Goal: Task Accomplishment & Management: Use online tool/utility

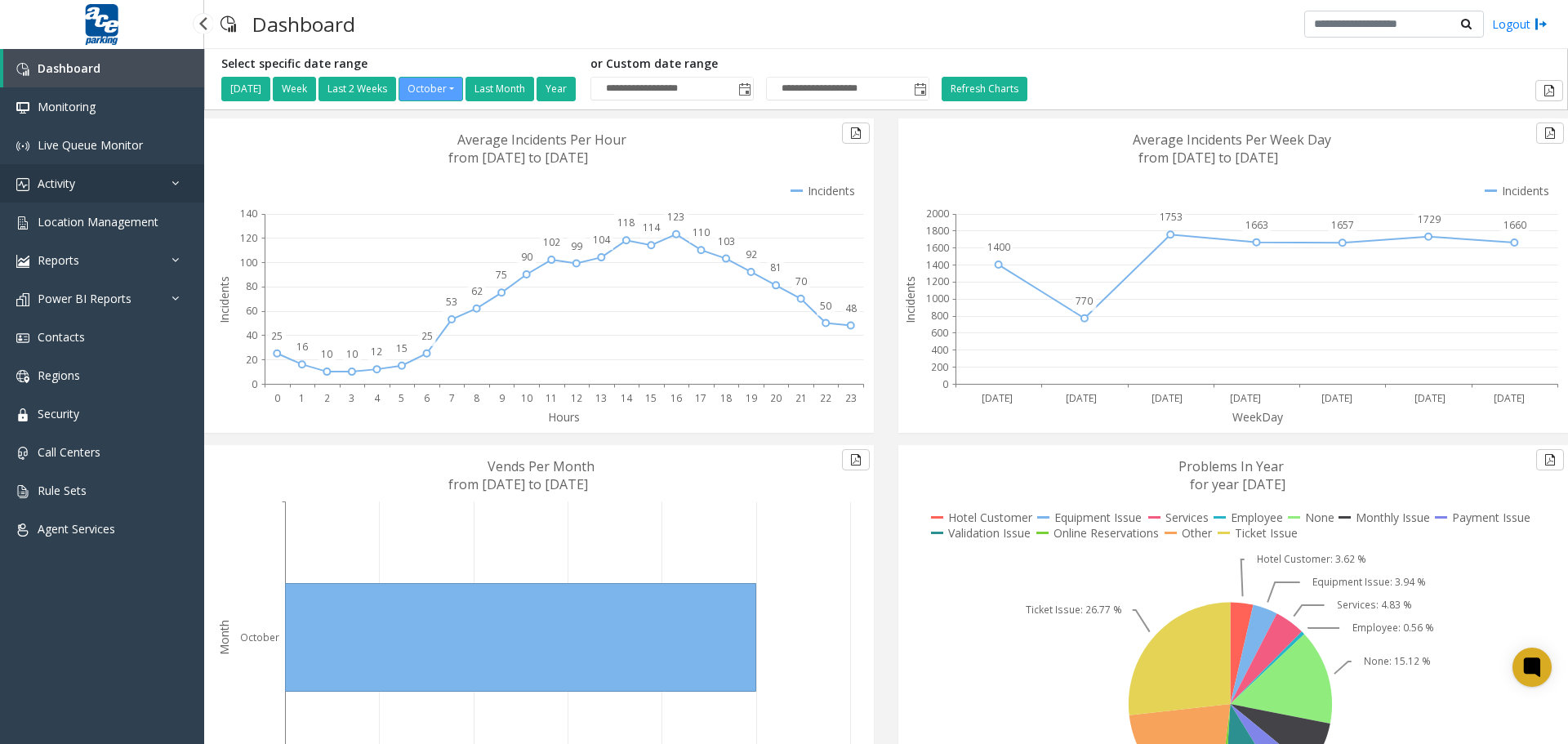
click at [92, 184] on link "Activity" at bounding box center [101, 183] width 204 height 39
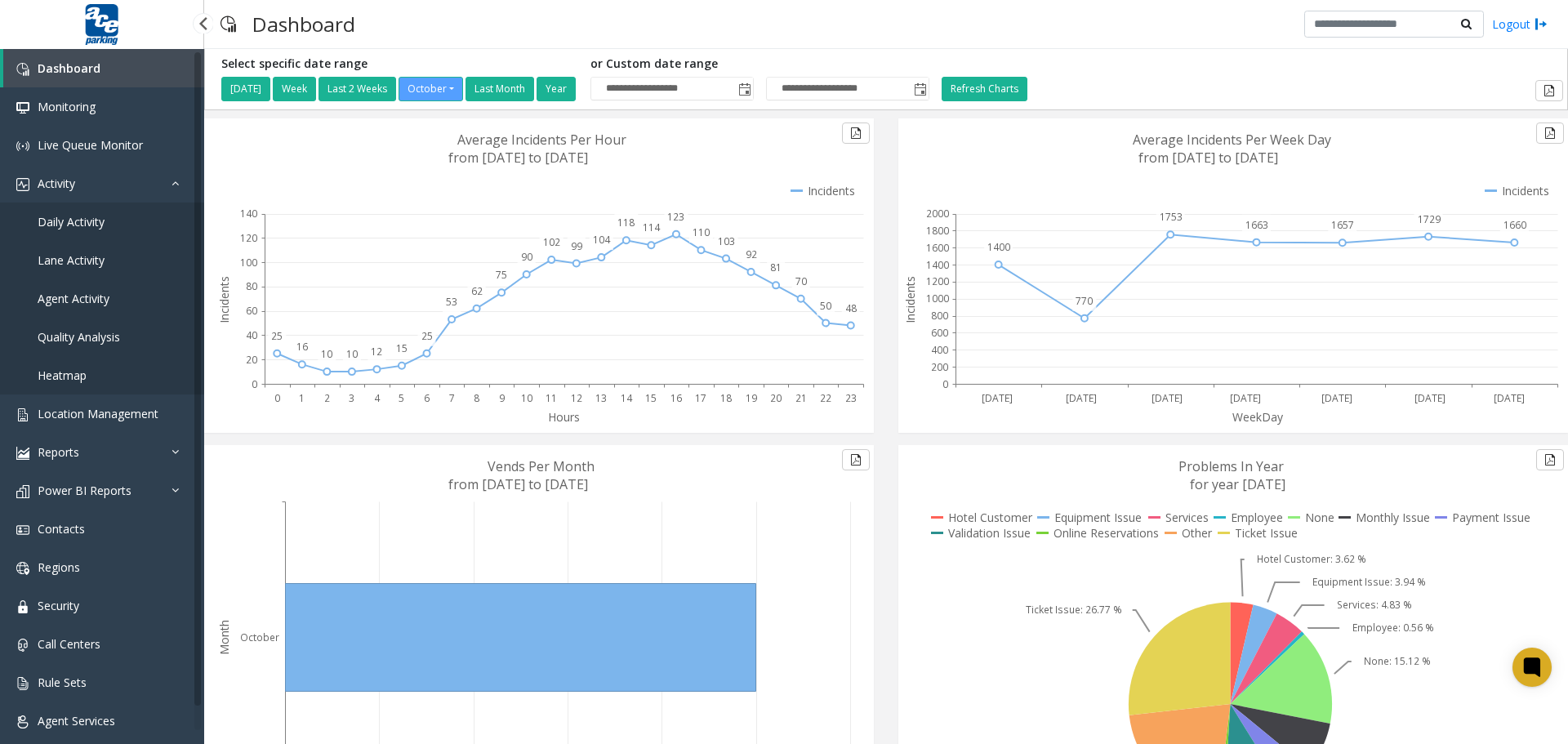
click at [111, 299] on link "Agent Activity" at bounding box center [101, 298] width 204 height 39
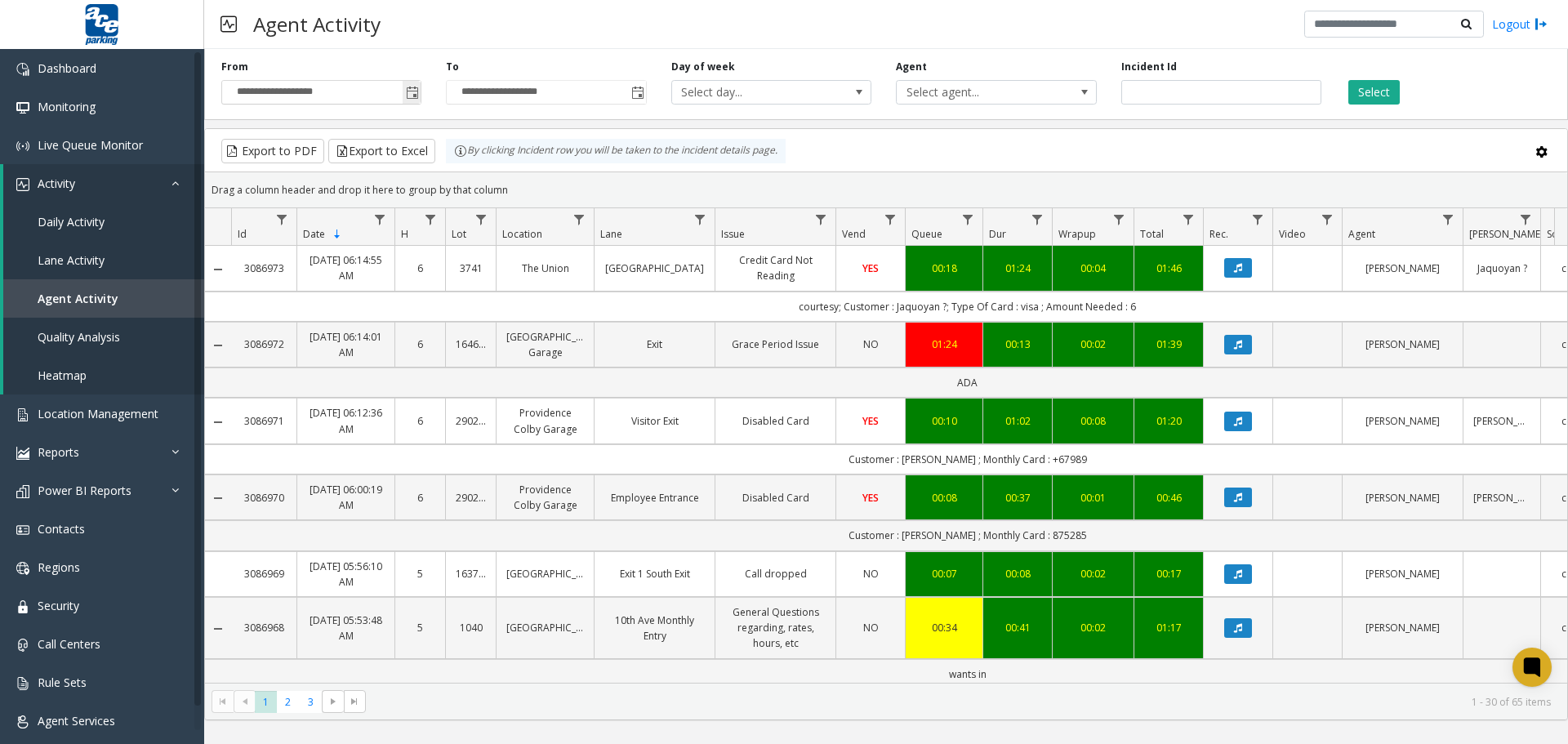
click at [411, 93] on span "Toggle popup" at bounding box center [412, 93] width 13 height 13
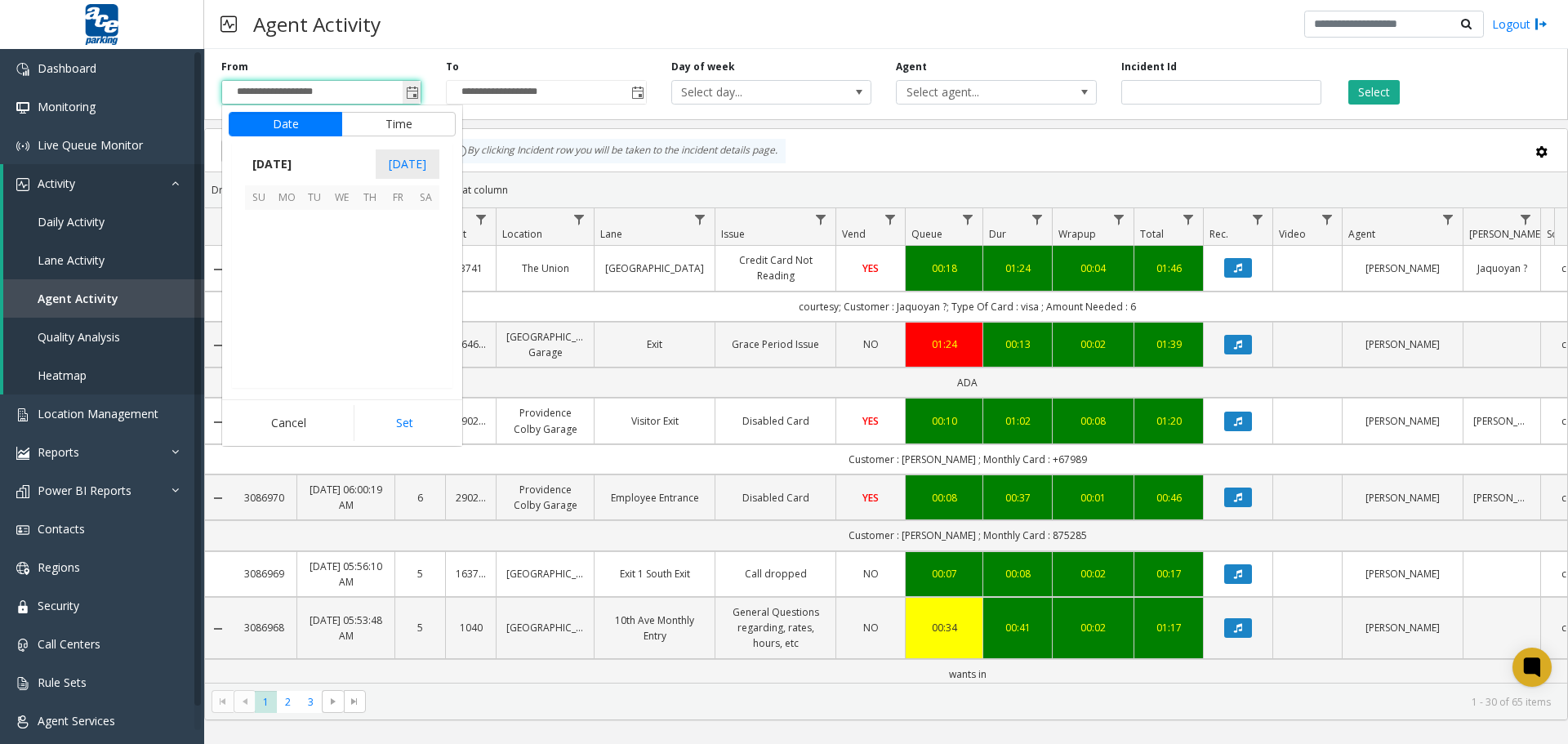
scroll to position [293158, 0]
click at [314, 251] on span "7" at bounding box center [314, 252] width 28 height 28
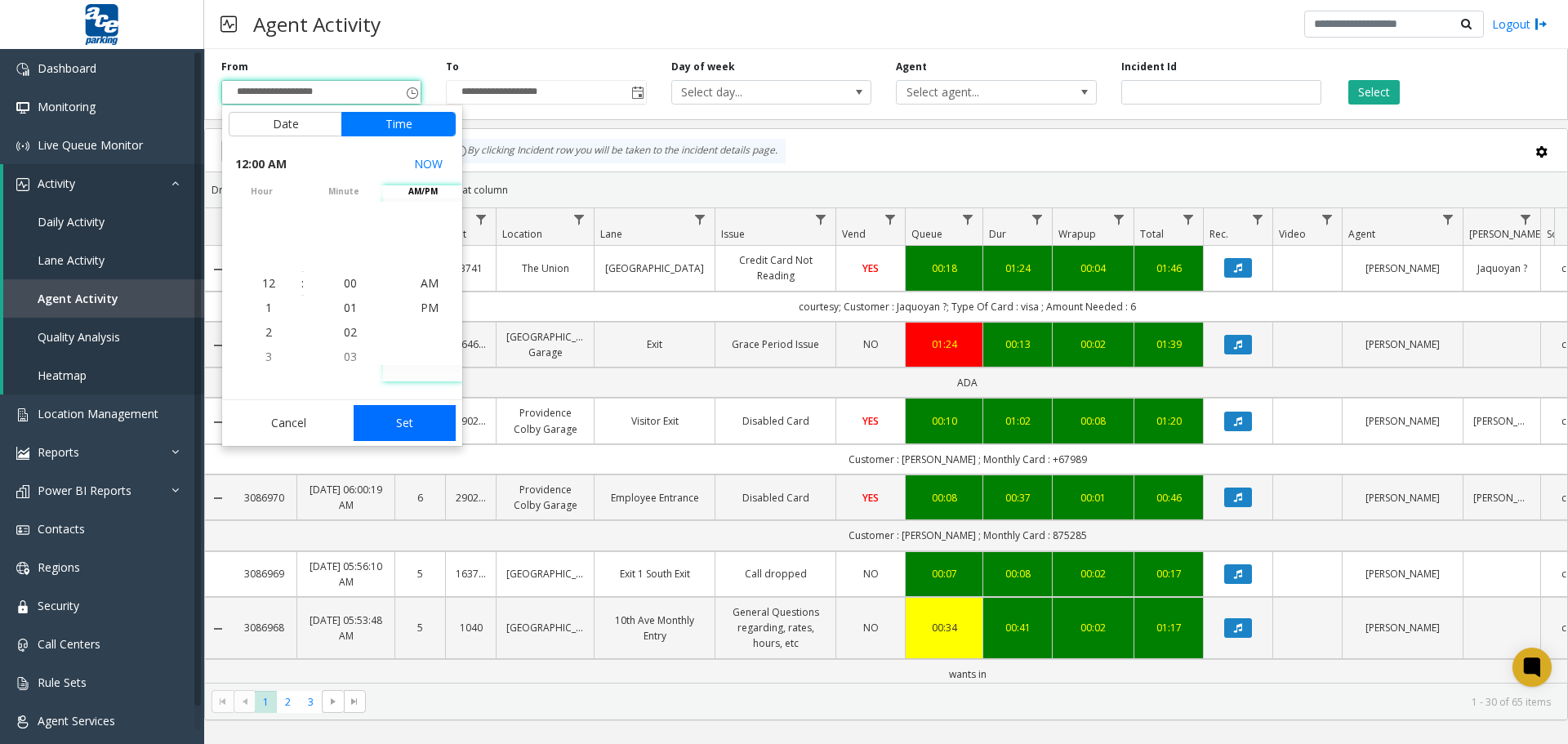
click at [402, 426] on button "Set" at bounding box center [404, 423] width 102 height 36
type input "**********"
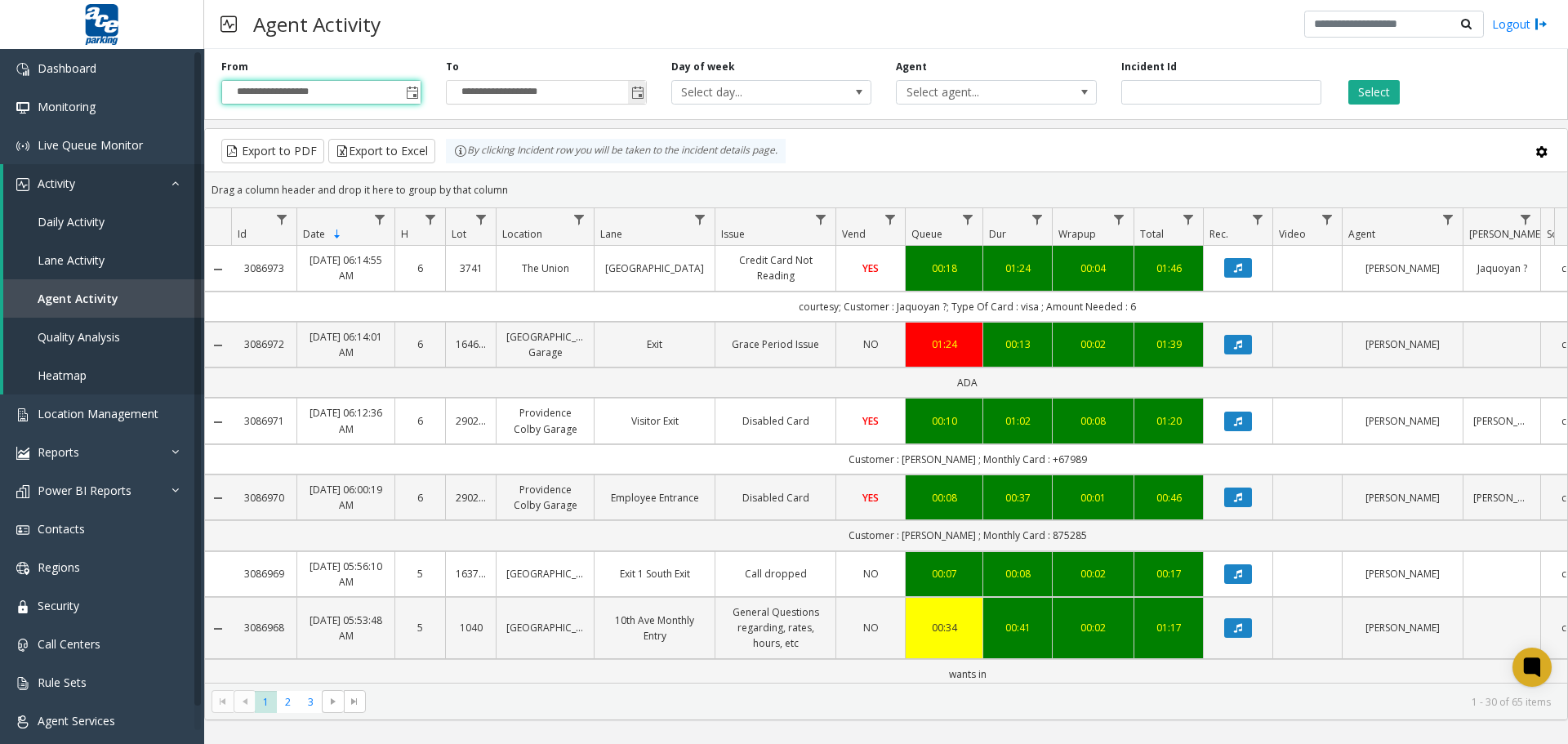
click at [634, 93] on span "Toggle popup" at bounding box center [637, 93] width 13 height 13
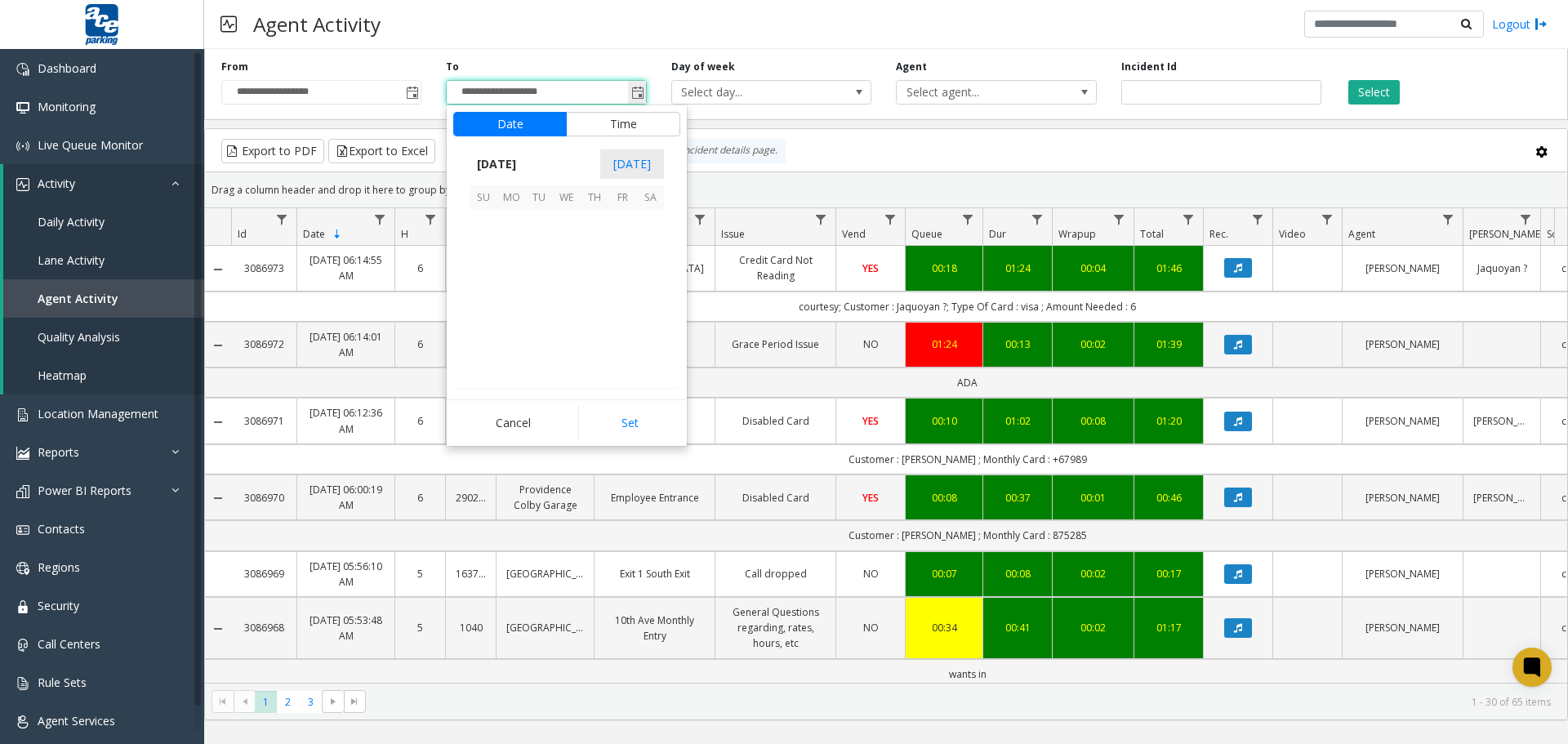
scroll to position [25, 0]
click at [535, 250] on span "7" at bounding box center [539, 252] width 28 height 28
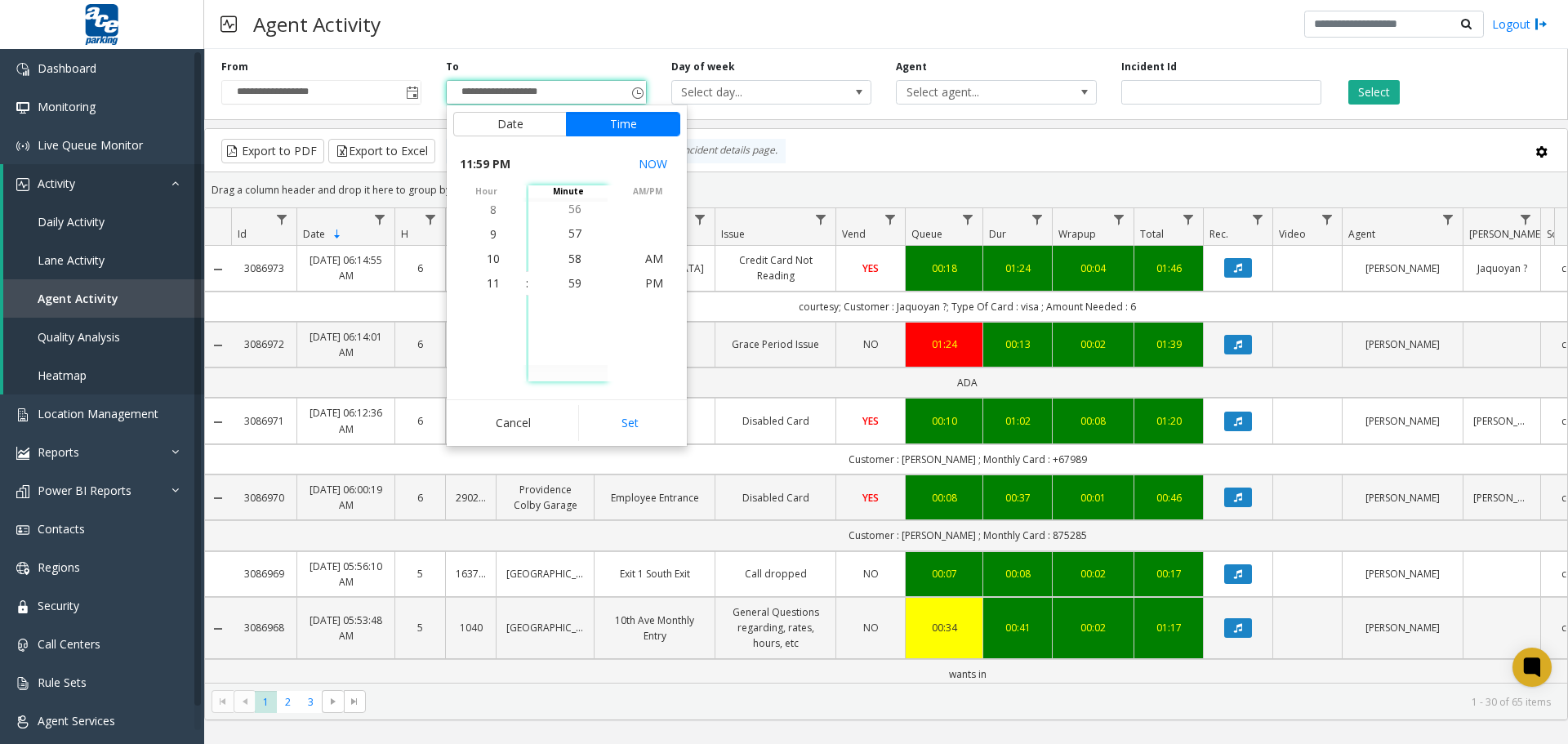
click at [622, 418] on button "Set" at bounding box center [629, 423] width 102 height 36
type input "**********"
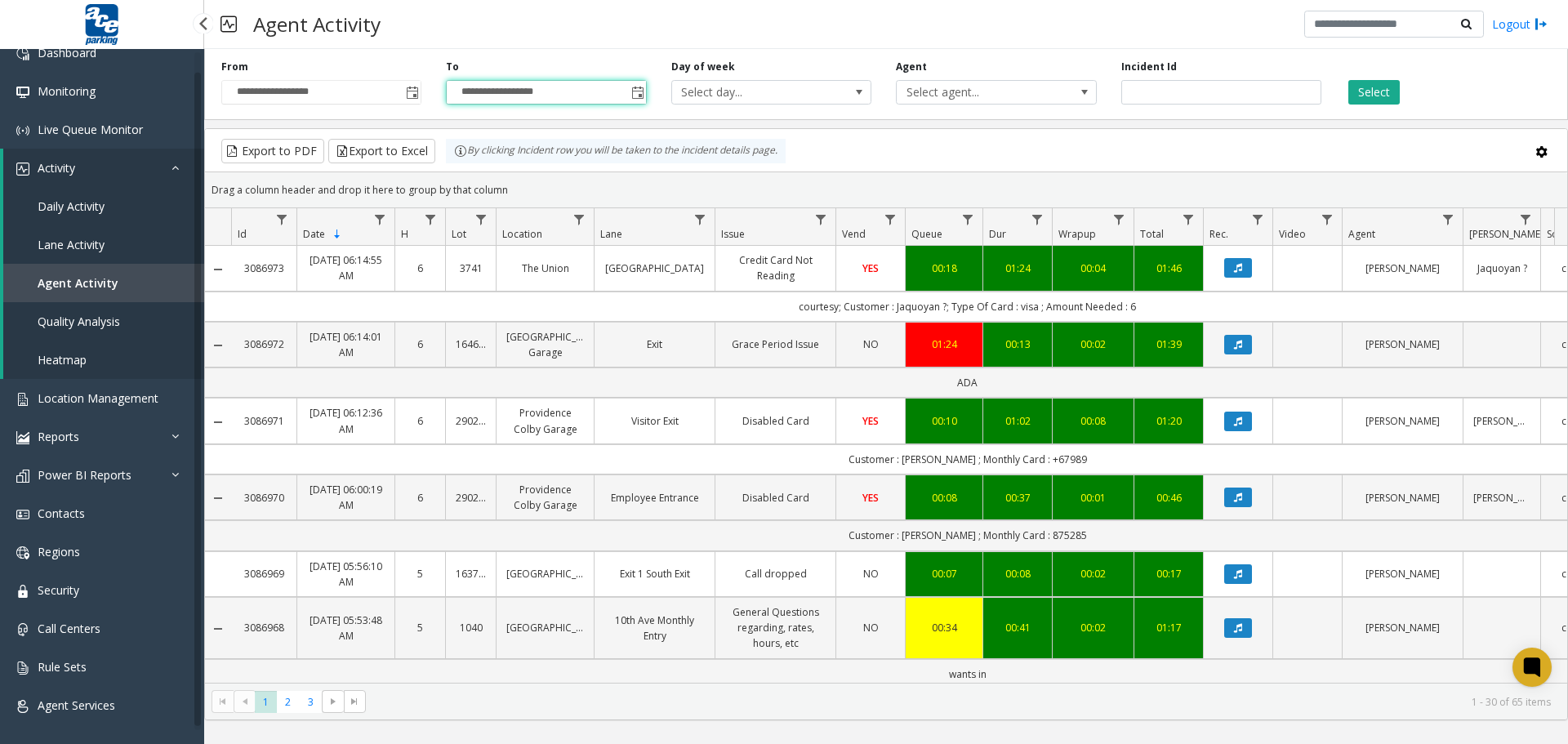
scroll to position [19, 0]
click at [162, 432] on link "Reports" at bounding box center [101, 433] width 204 height 39
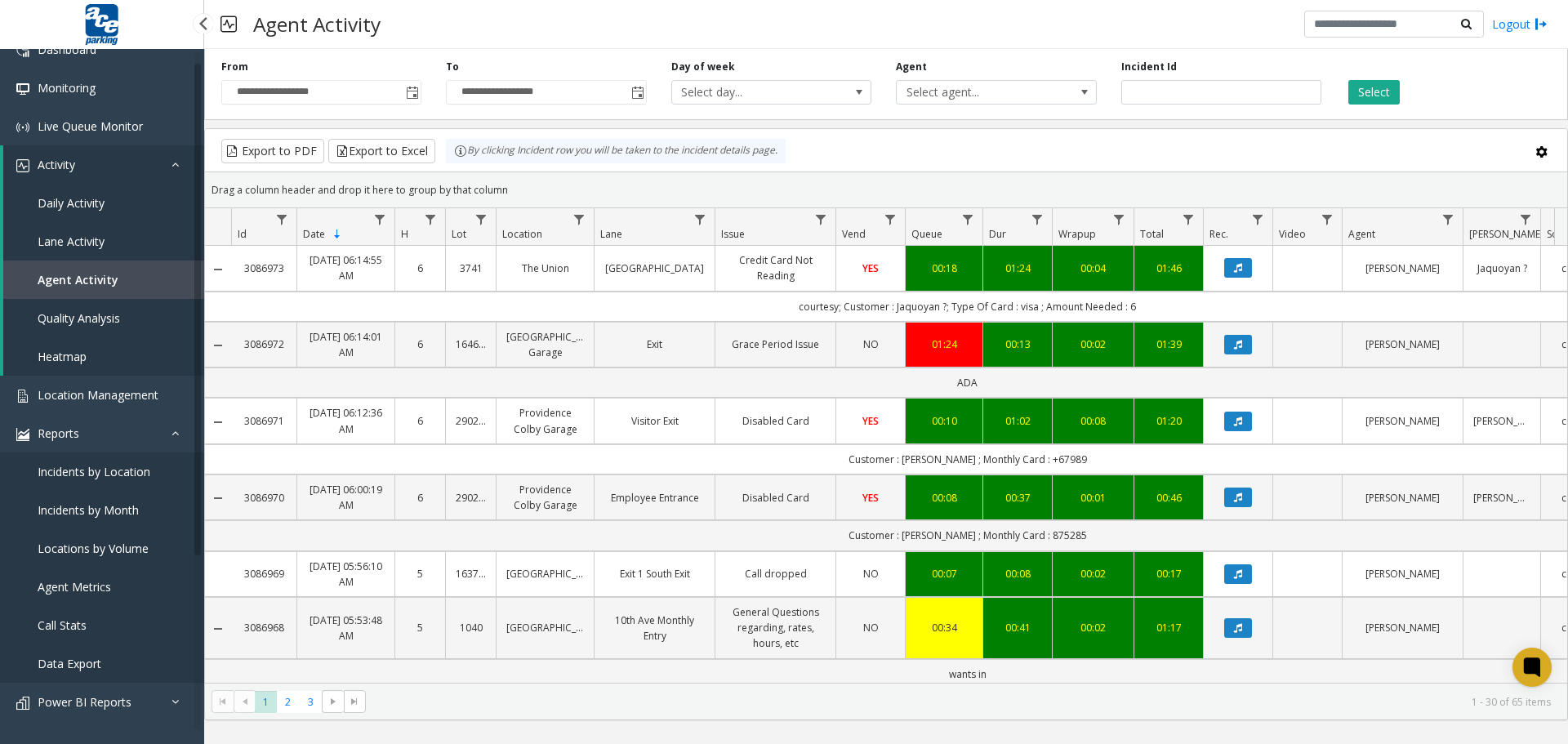
click at [121, 590] on link "Agent Metrics" at bounding box center [101, 586] width 204 height 39
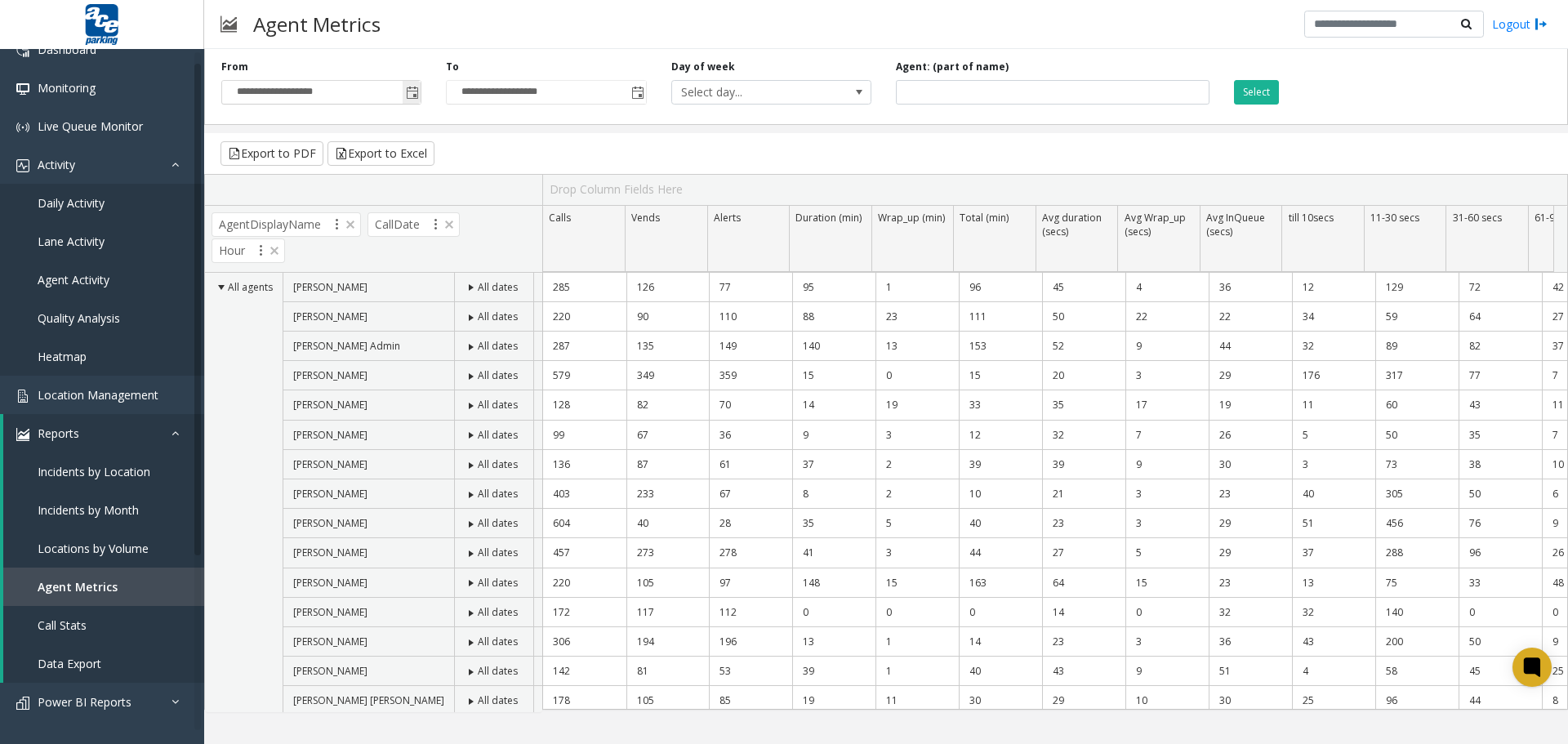
click at [412, 89] on span "Toggle popup" at bounding box center [412, 93] width 13 height 13
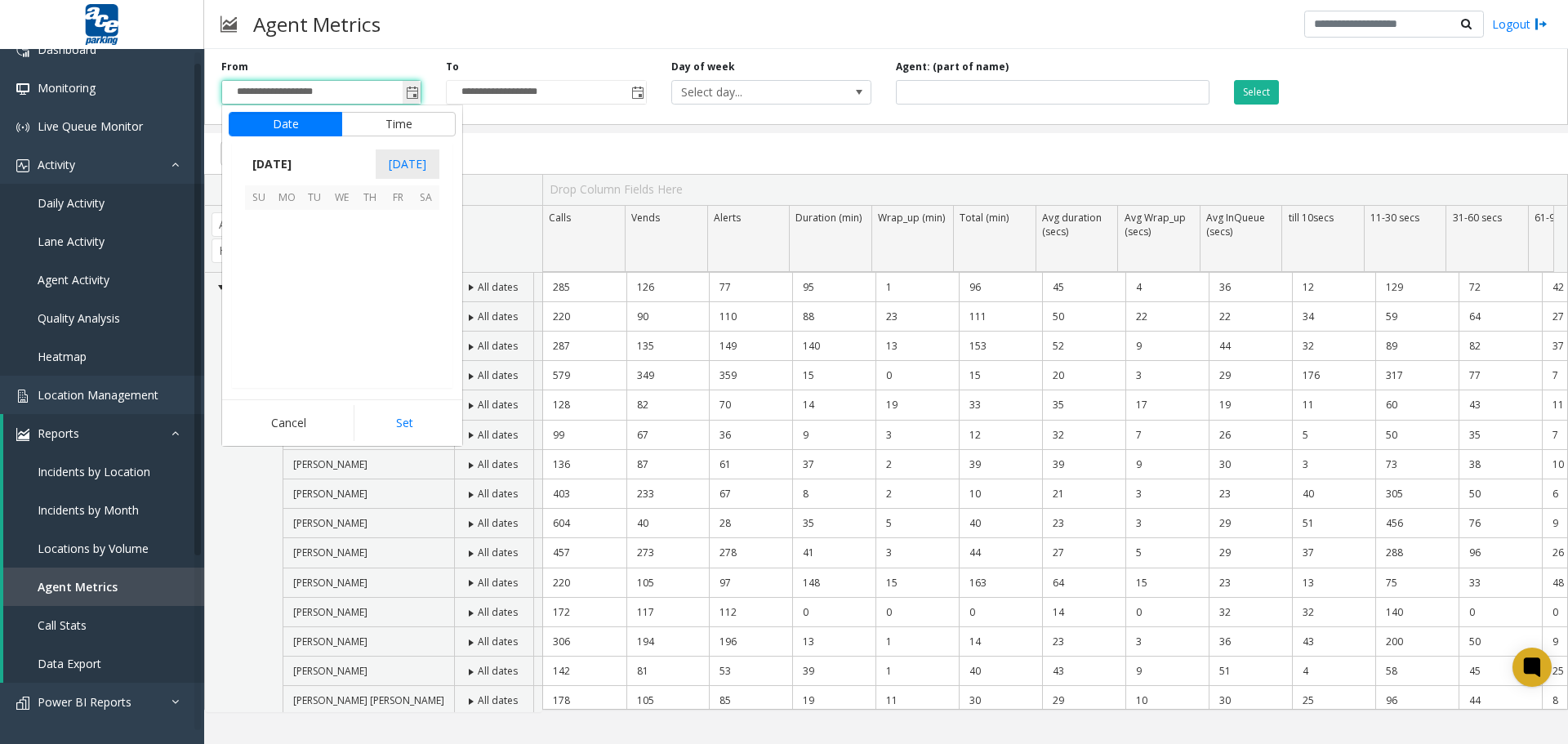
scroll to position [293158, 0]
click at [314, 252] on span "7" at bounding box center [314, 252] width 28 height 28
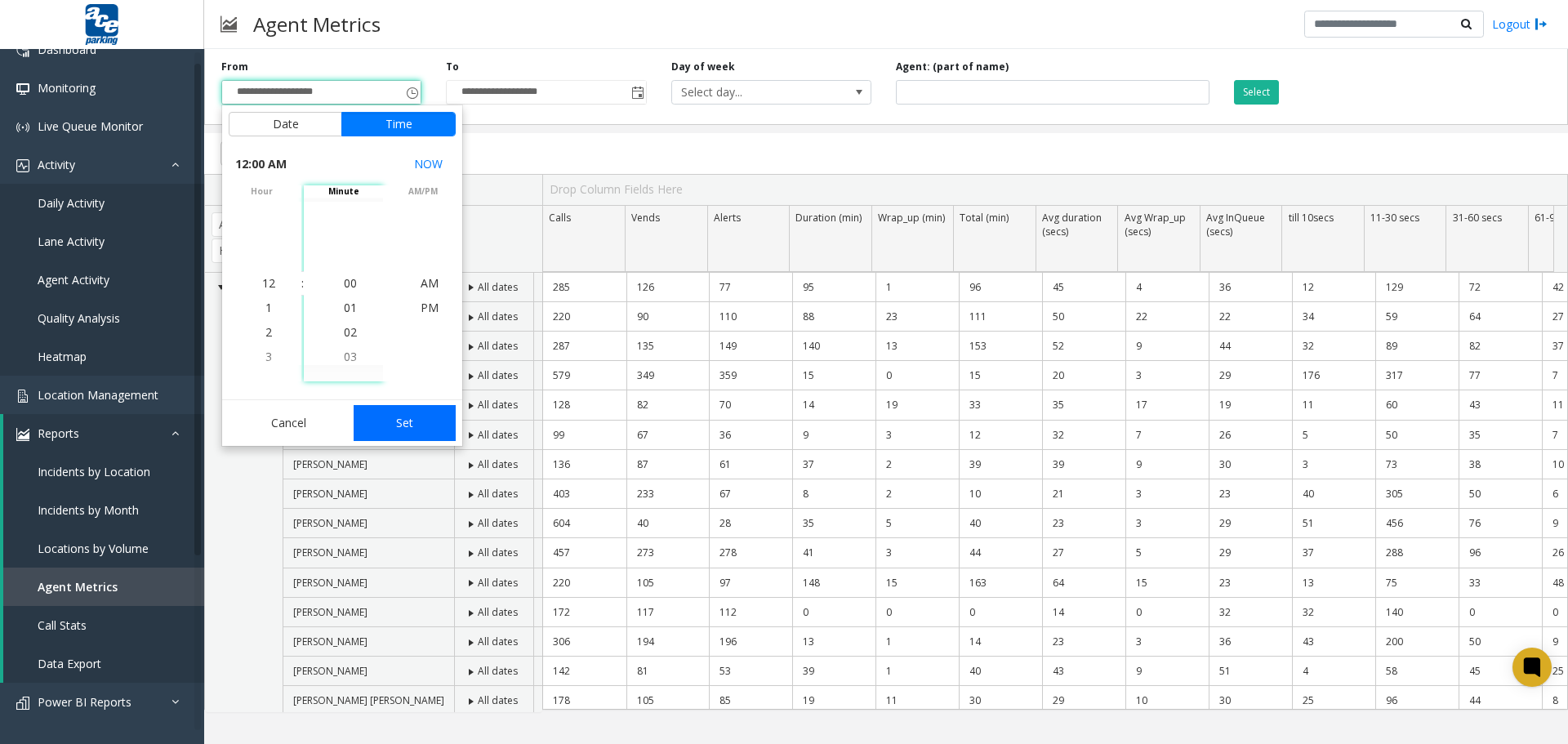
click at [402, 425] on button "Set" at bounding box center [404, 423] width 102 height 36
type input "**********"
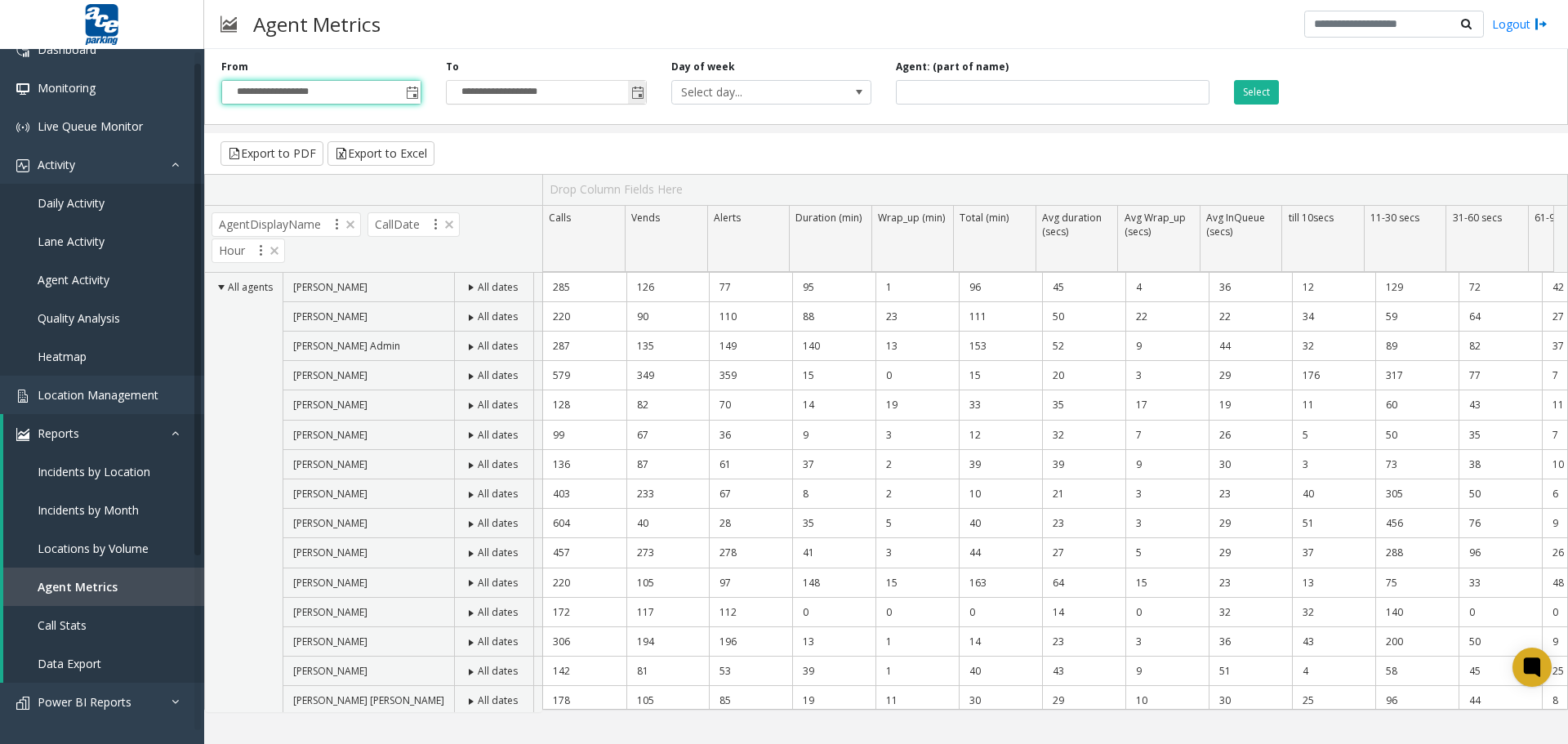
click at [634, 89] on span "Toggle popup" at bounding box center [637, 93] width 13 height 13
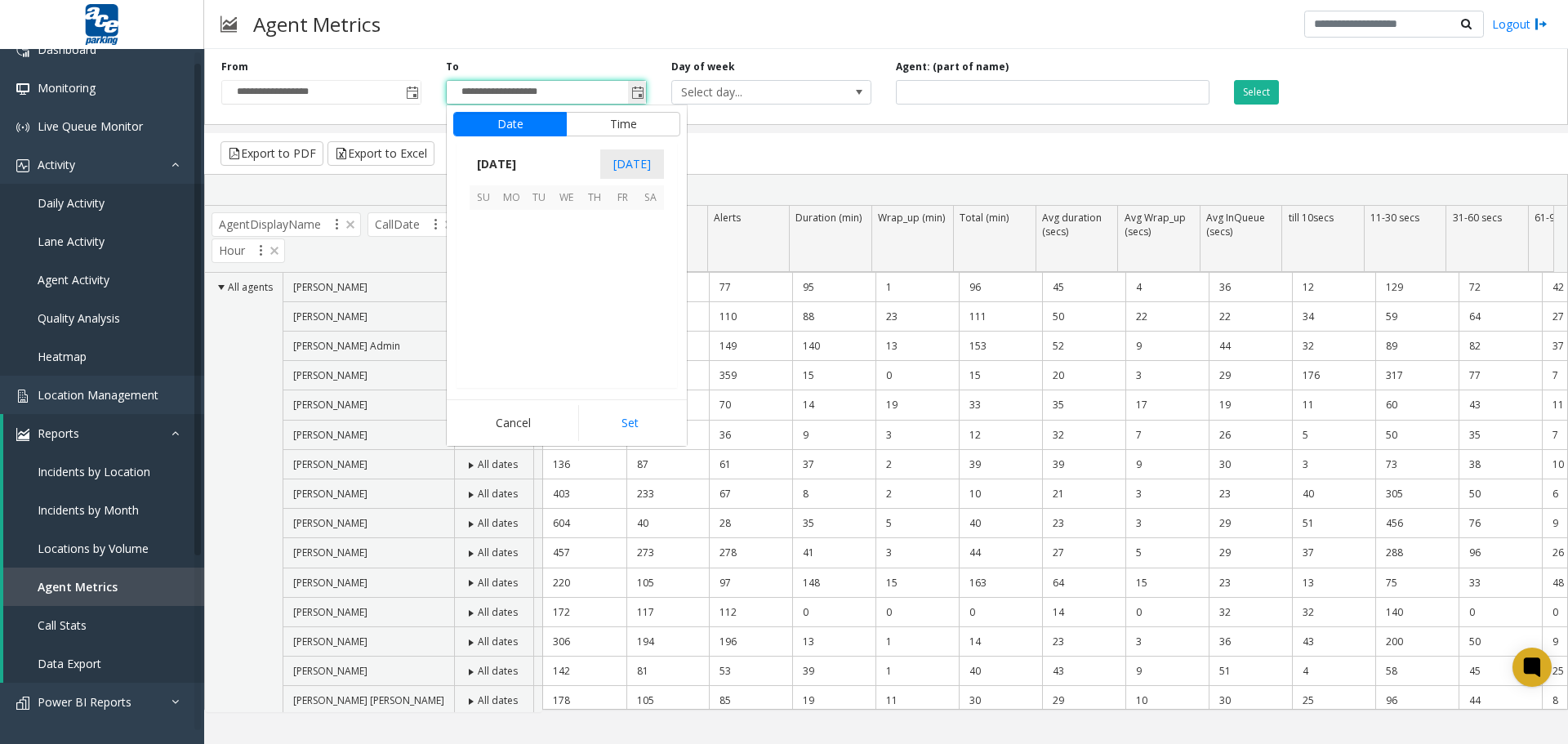
scroll to position [25, 0]
click at [540, 249] on span "7" at bounding box center [539, 252] width 28 height 28
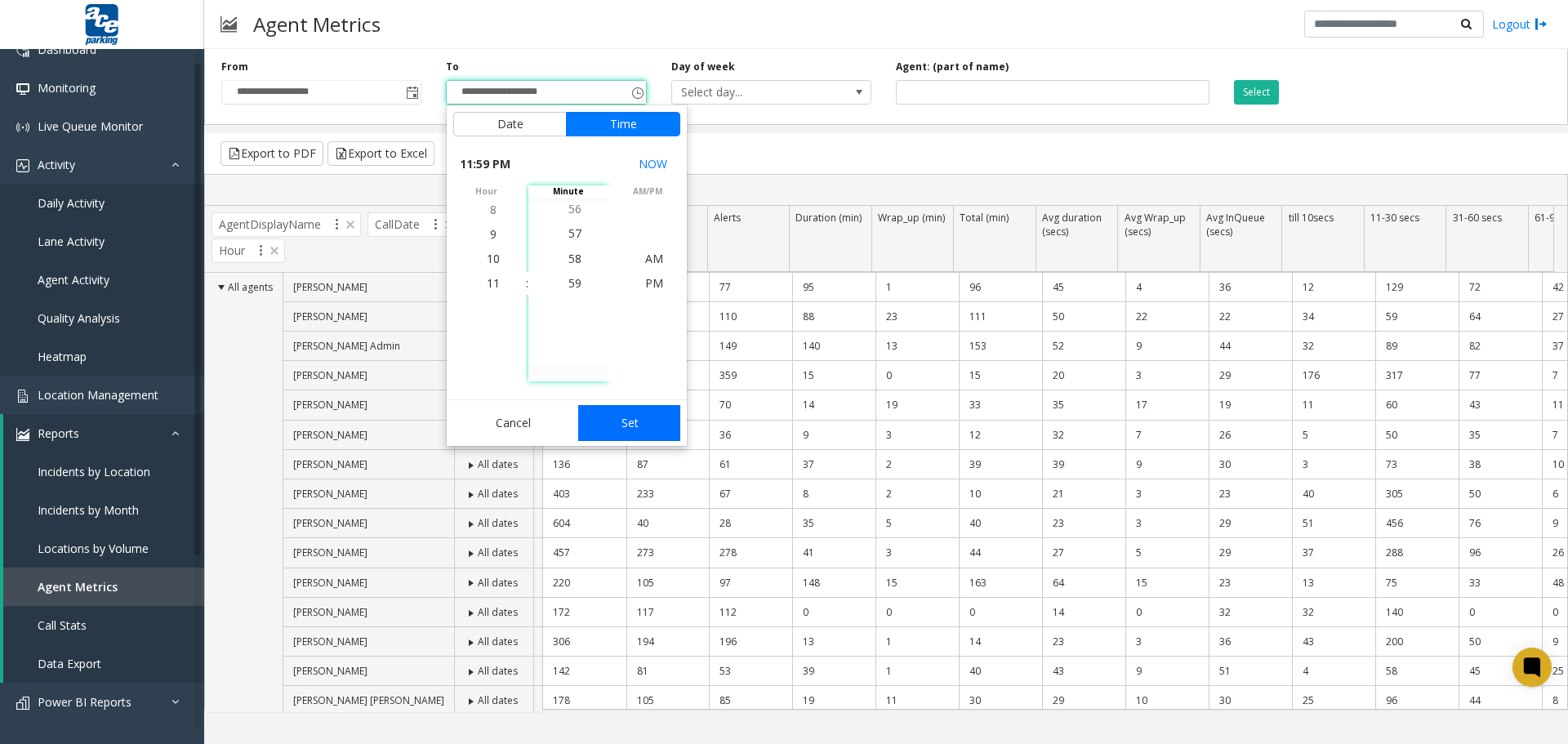
click at [631, 429] on button "Set" at bounding box center [629, 423] width 102 height 36
type input "**********"
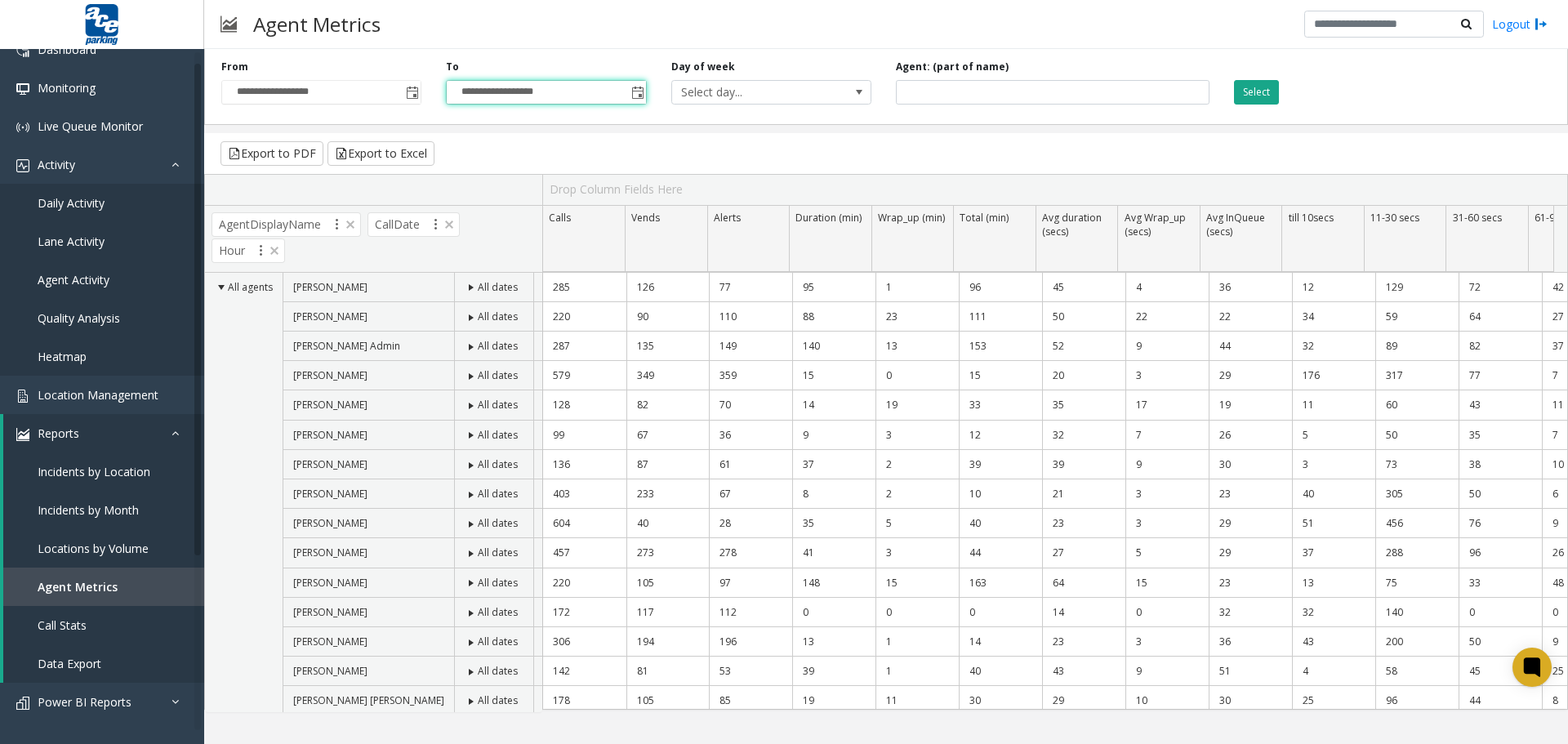
click at [1259, 89] on button "Select" at bounding box center [1256, 92] width 45 height 25
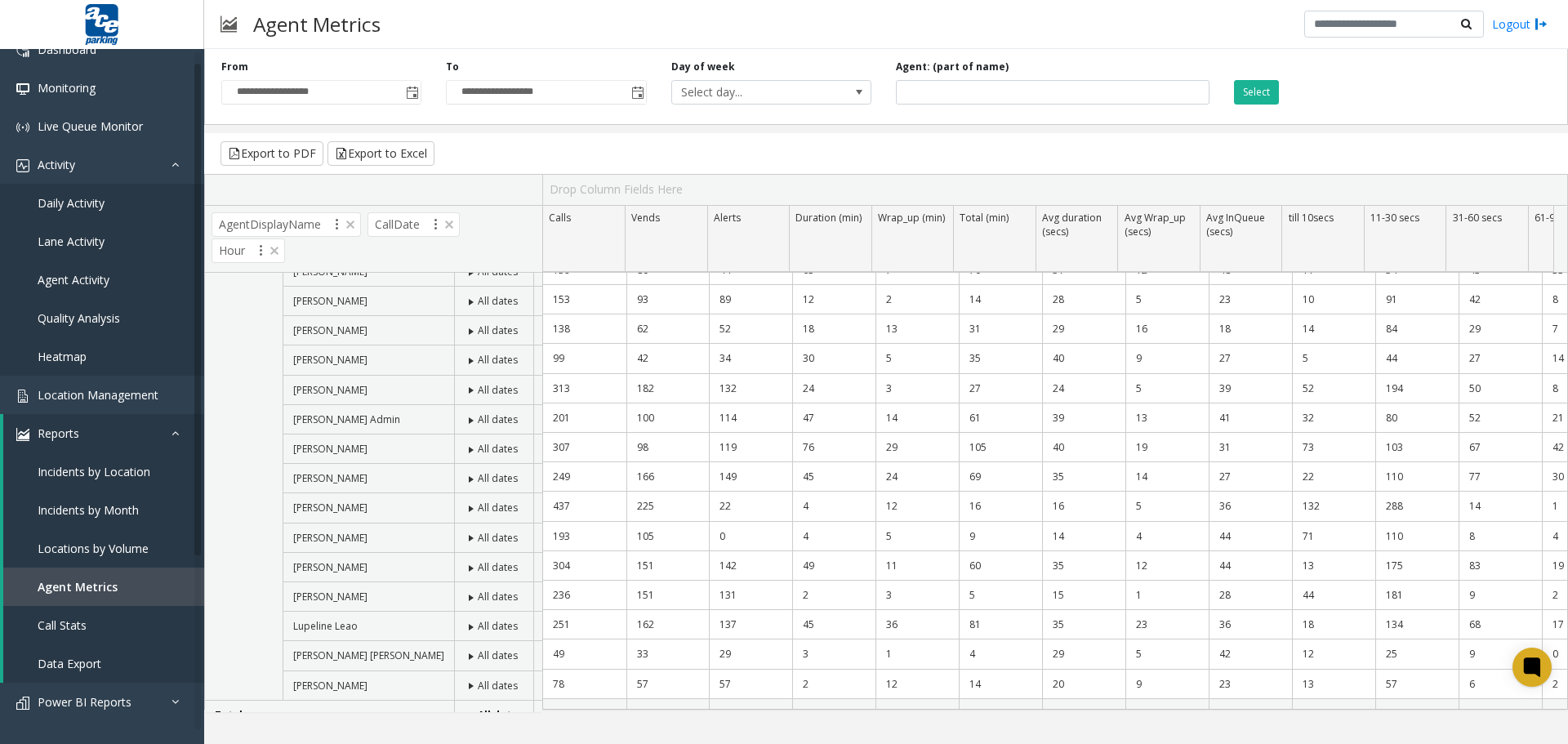
scroll to position [45, 0]
click at [399, 147] on button "Export to Excel" at bounding box center [381, 153] width 107 height 25
click at [412, 94] on span "Toggle popup" at bounding box center [412, 93] width 13 height 13
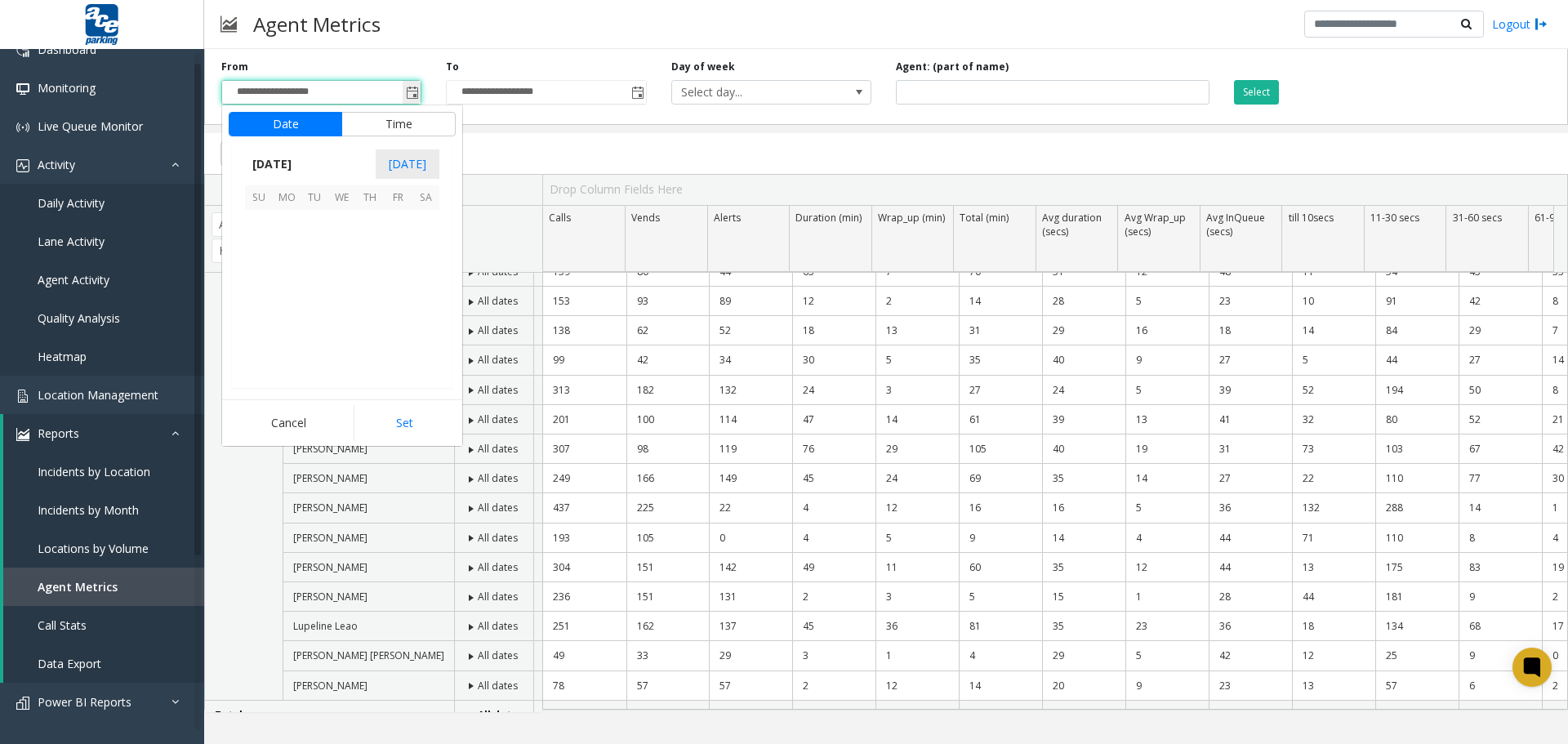
scroll to position [293158, 0]
click at [340, 224] on span "1" at bounding box center [342, 224] width 28 height 28
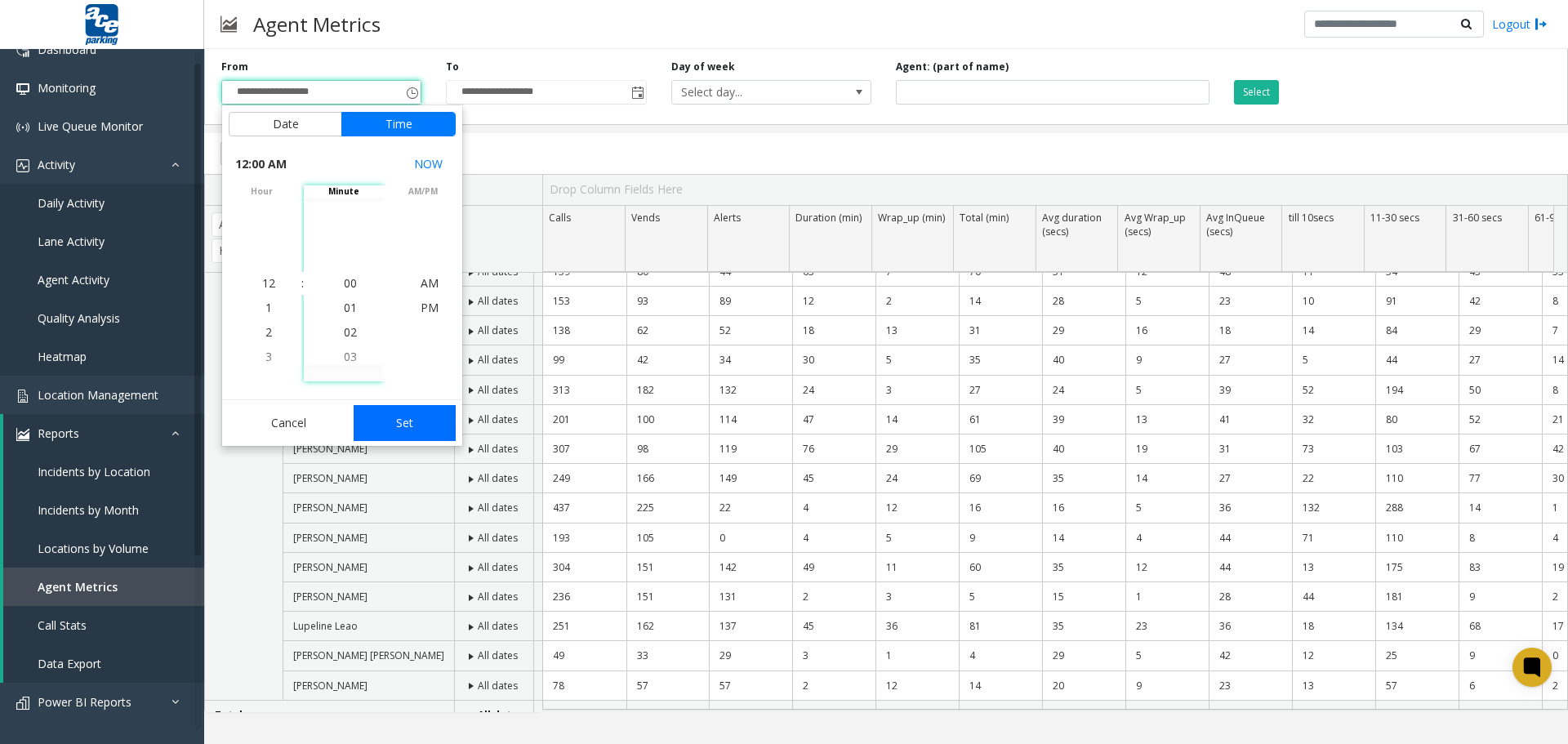
click at [395, 427] on button "Set" at bounding box center [404, 423] width 102 height 36
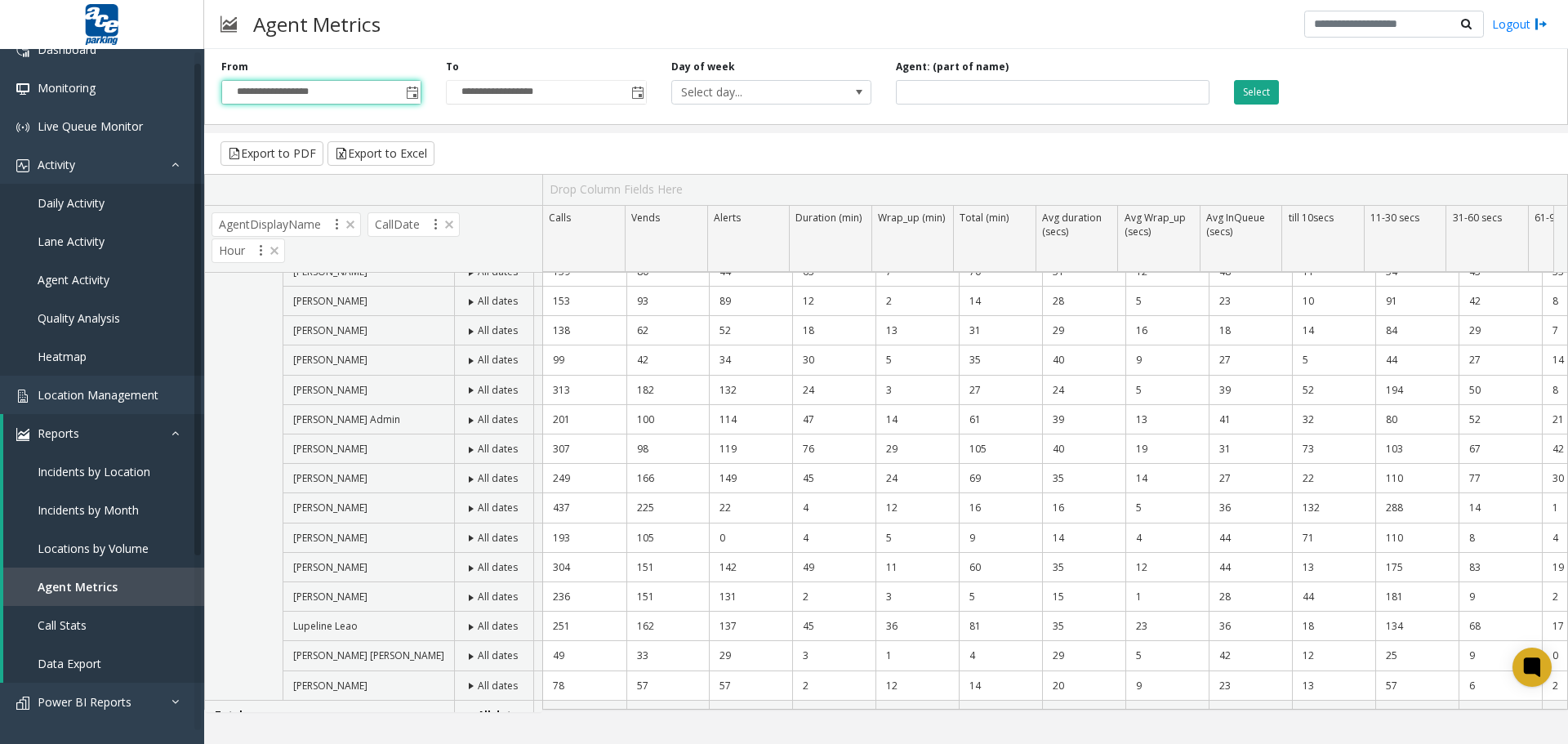
click at [1253, 88] on button "Select" at bounding box center [1256, 92] width 45 height 25
click at [368, 157] on button "Export to Excel" at bounding box center [381, 153] width 107 height 25
click at [412, 95] on span "Toggle popup" at bounding box center [412, 93] width 13 height 13
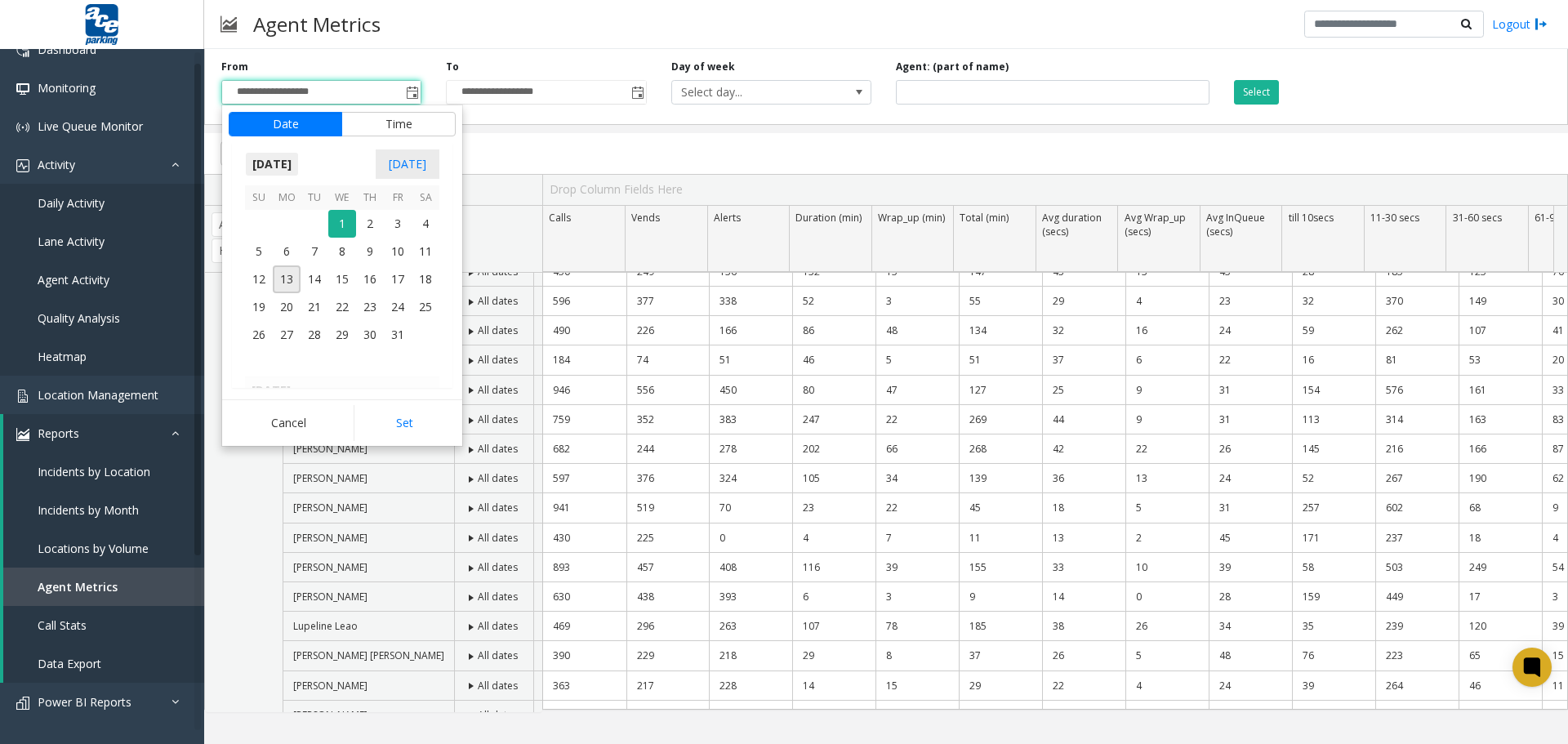
click at [263, 164] on span "[DATE]" at bounding box center [272, 164] width 54 height 25
click at [264, 201] on span "Jan" at bounding box center [264, 199] width 39 height 39
click at [339, 221] on span "1" at bounding box center [342, 224] width 28 height 28
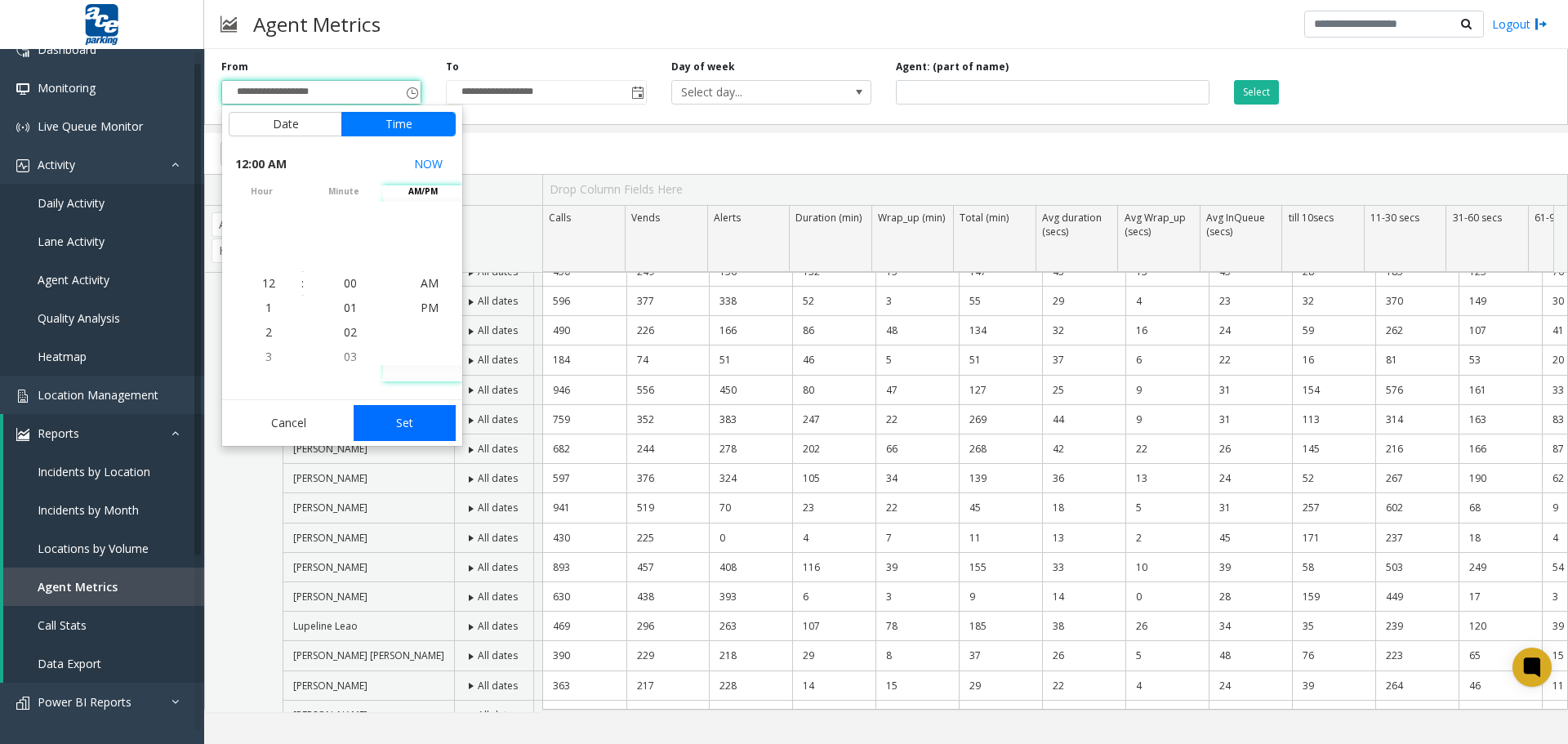
click at [401, 426] on button "Set" at bounding box center [404, 423] width 102 height 36
type input "**********"
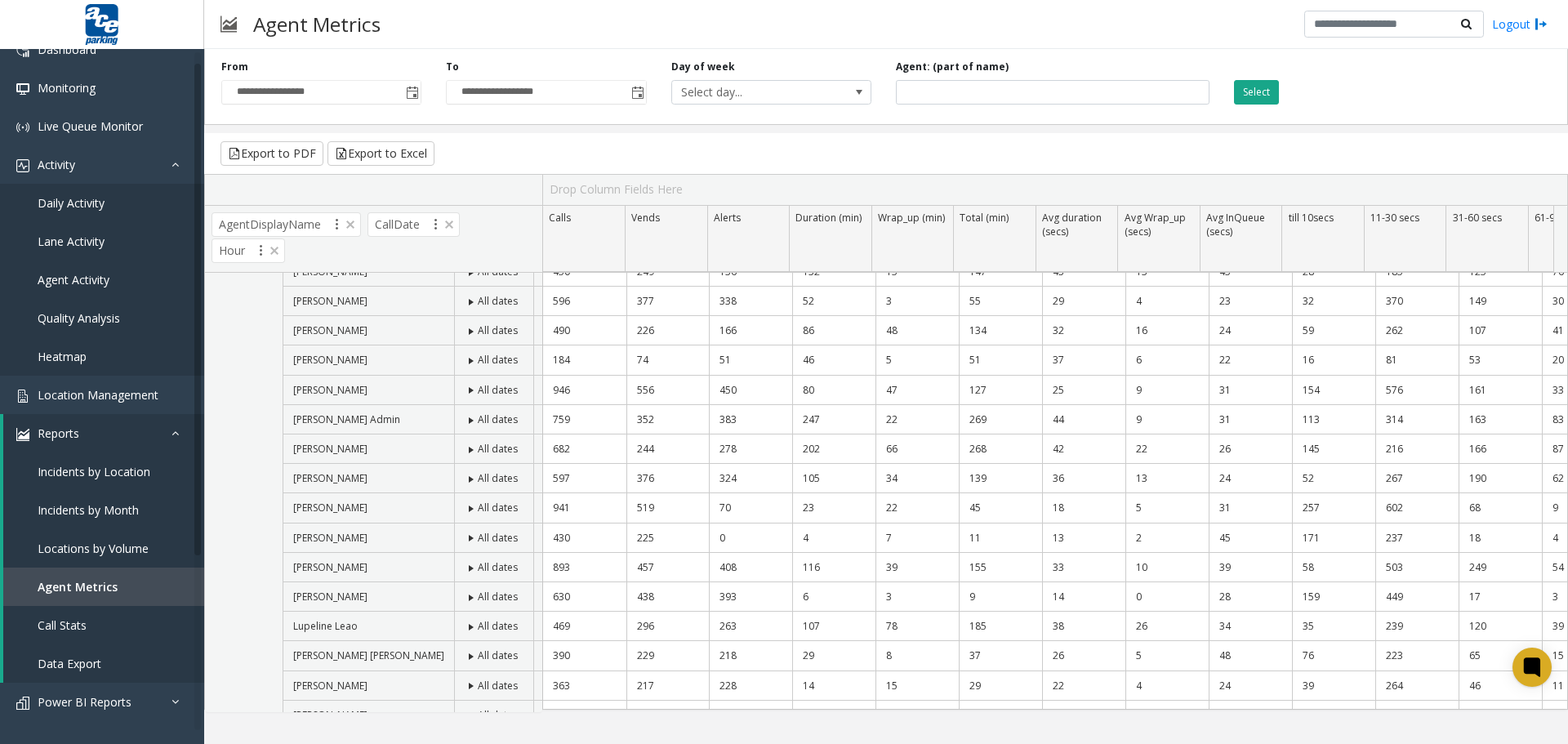
click at [1258, 96] on button "Select" at bounding box center [1256, 92] width 45 height 25
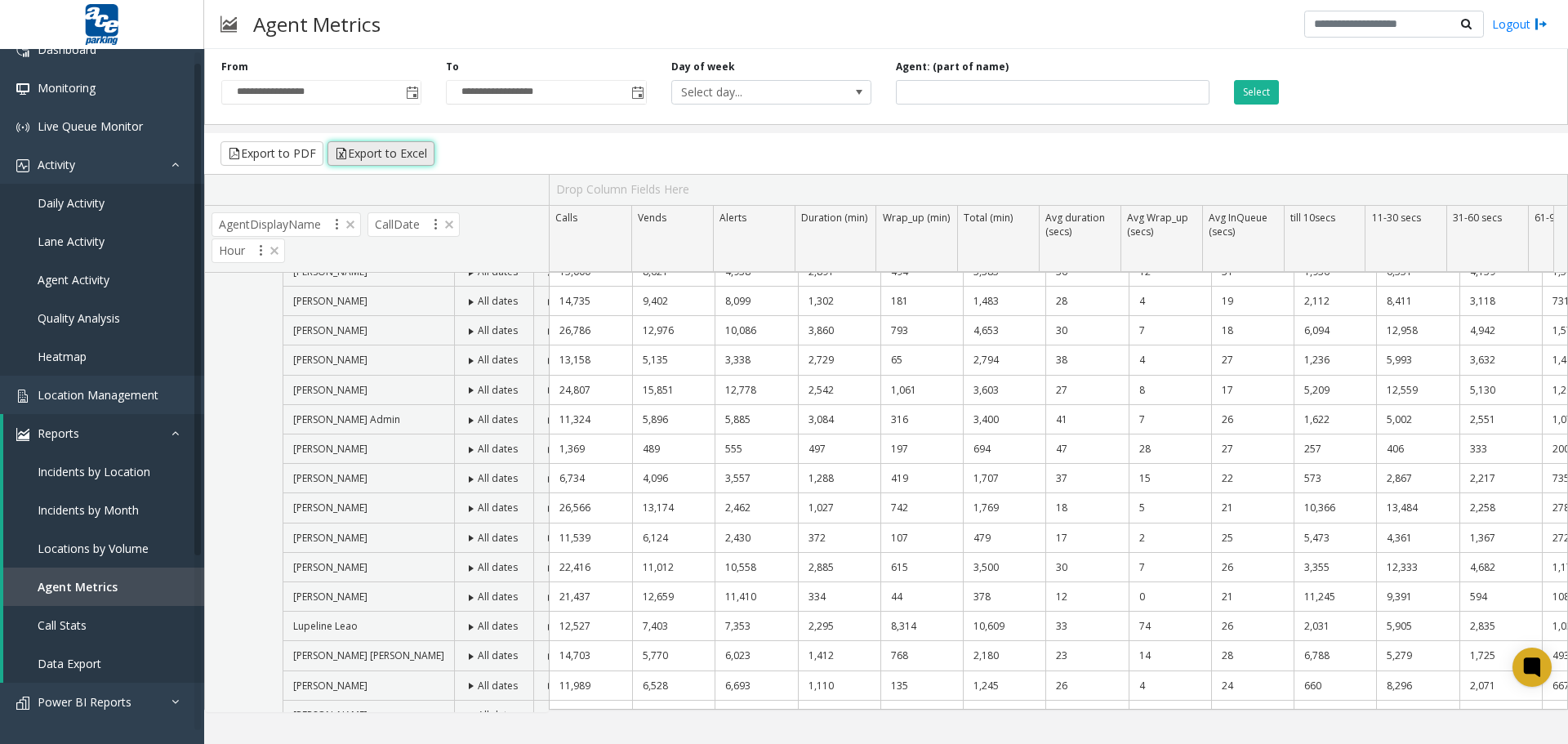
click at [378, 154] on button "Export to Excel" at bounding box center [381, 153] width 107 height 25
